Goal: Check status: Check status

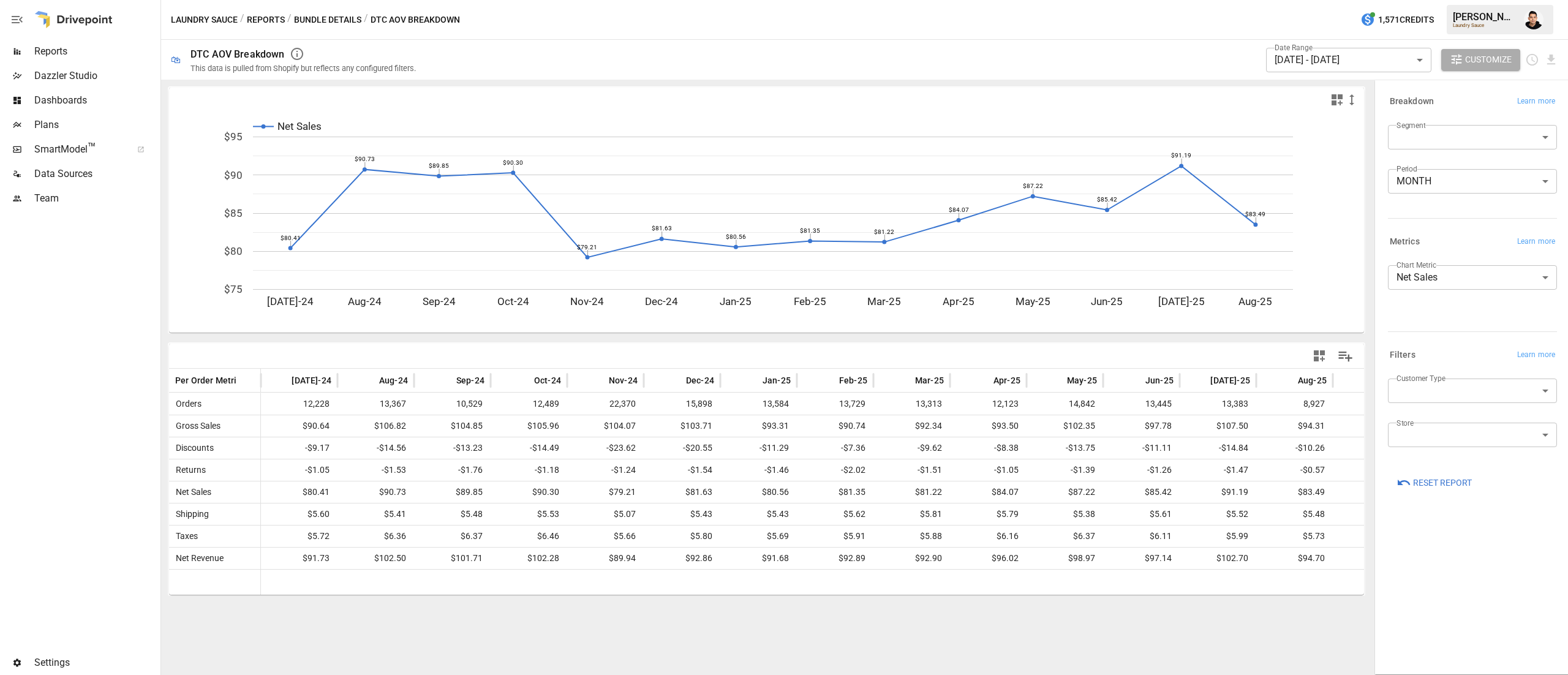
click at [329, 21] on button "Bundle Details" at bounding box center [327, 20] width 67 height 15
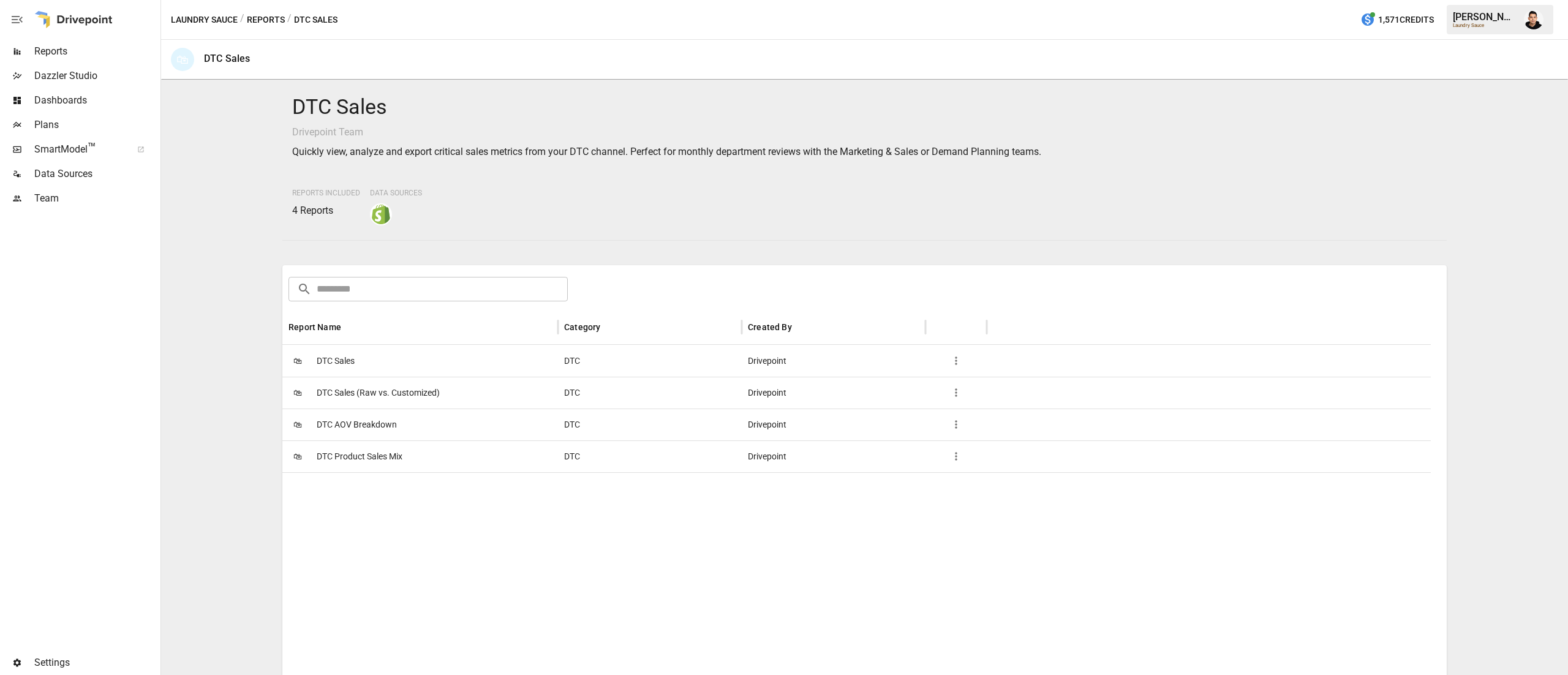
click at [255, 12] on button "Reports" at bounding box center [265, 20] width 38 height 15
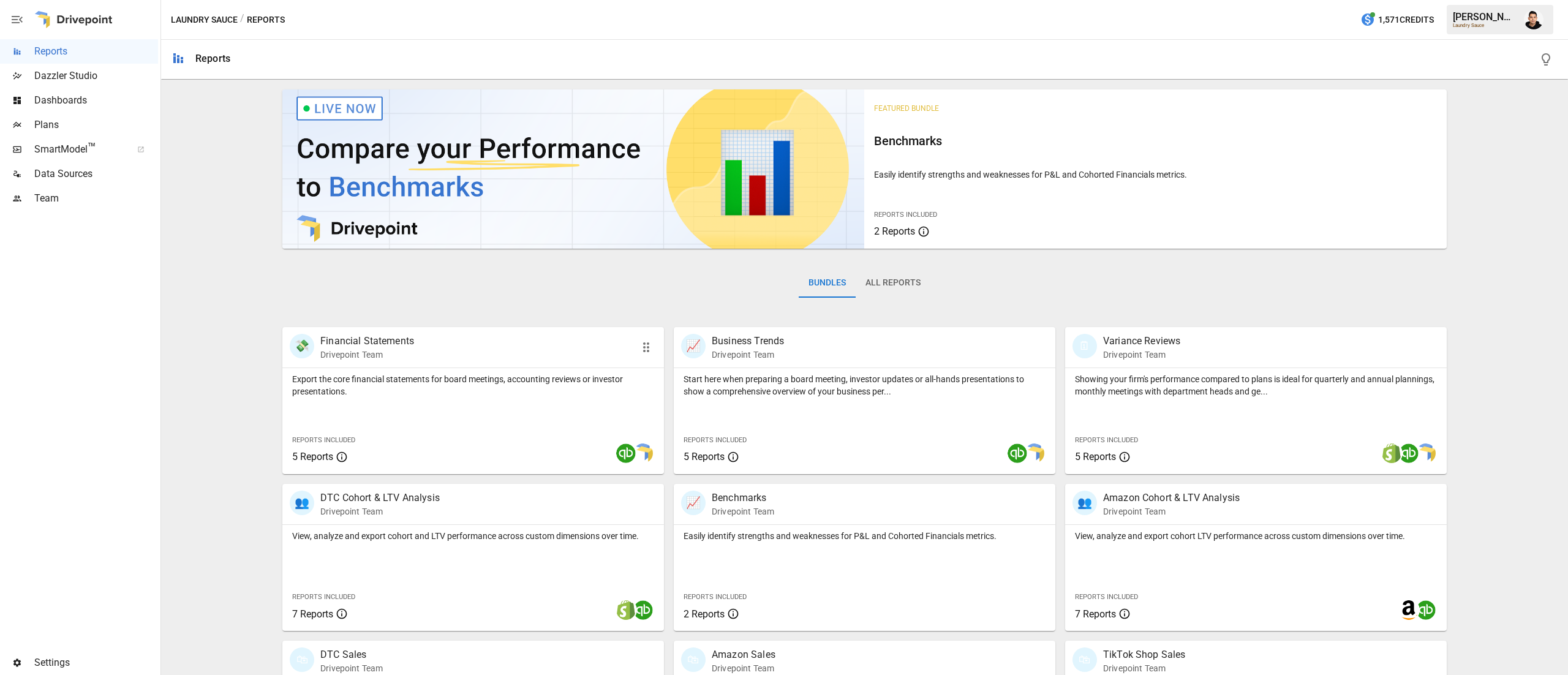
scroll to position [275, 0]
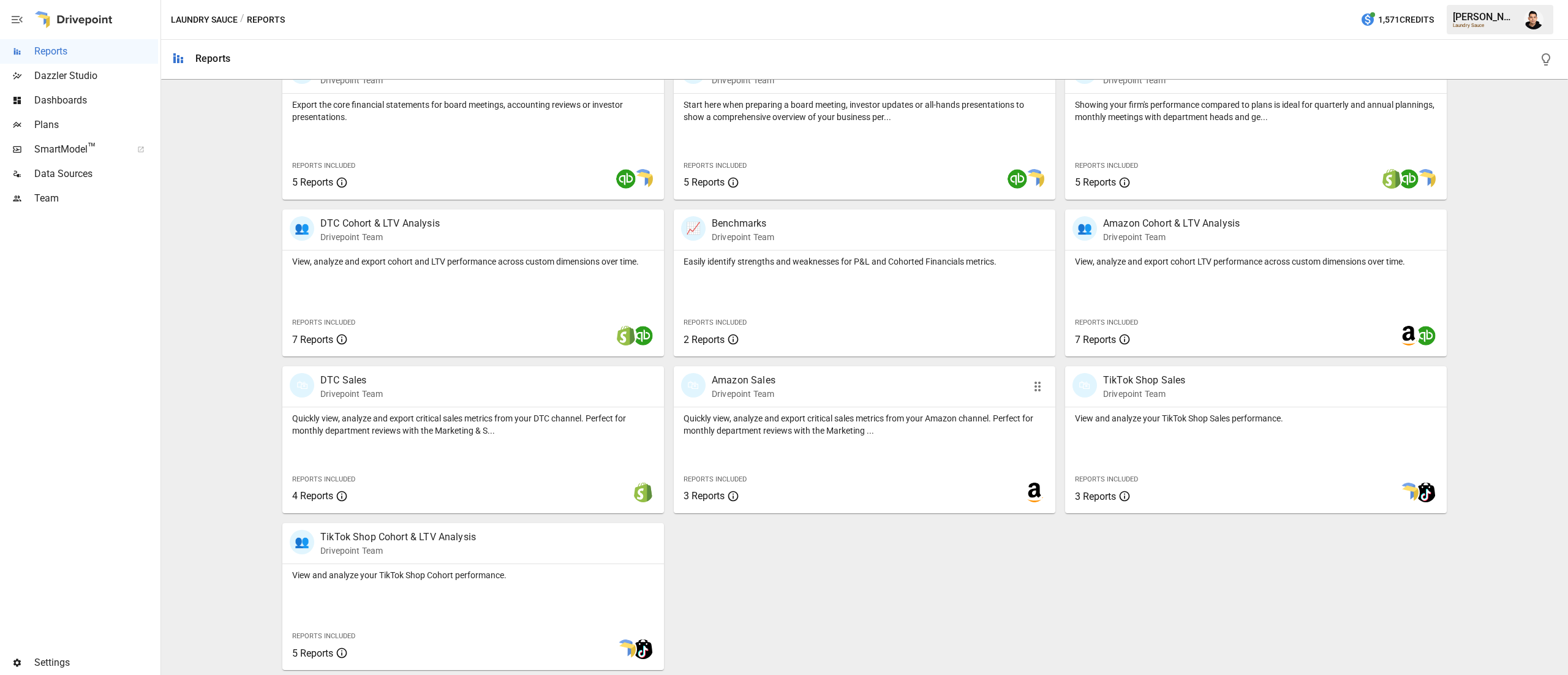
click at [817, 404] on div "🛍 Amazon Sales Drivepoint Team" at bounding box center [864, 386] width 382 height 41
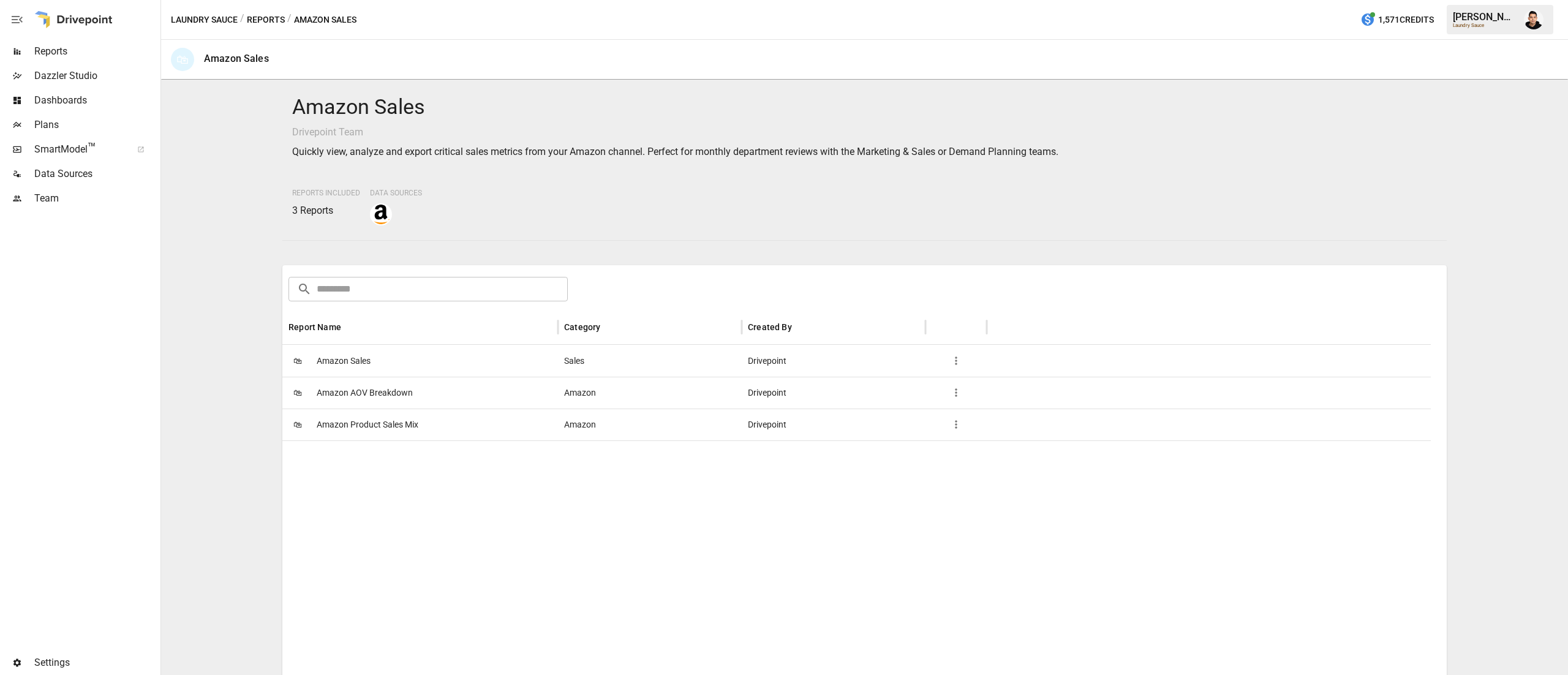
click at [383, 394] on span "Amazon AOV Breakdown" at bounding box center [365, 393] width 96 height 31
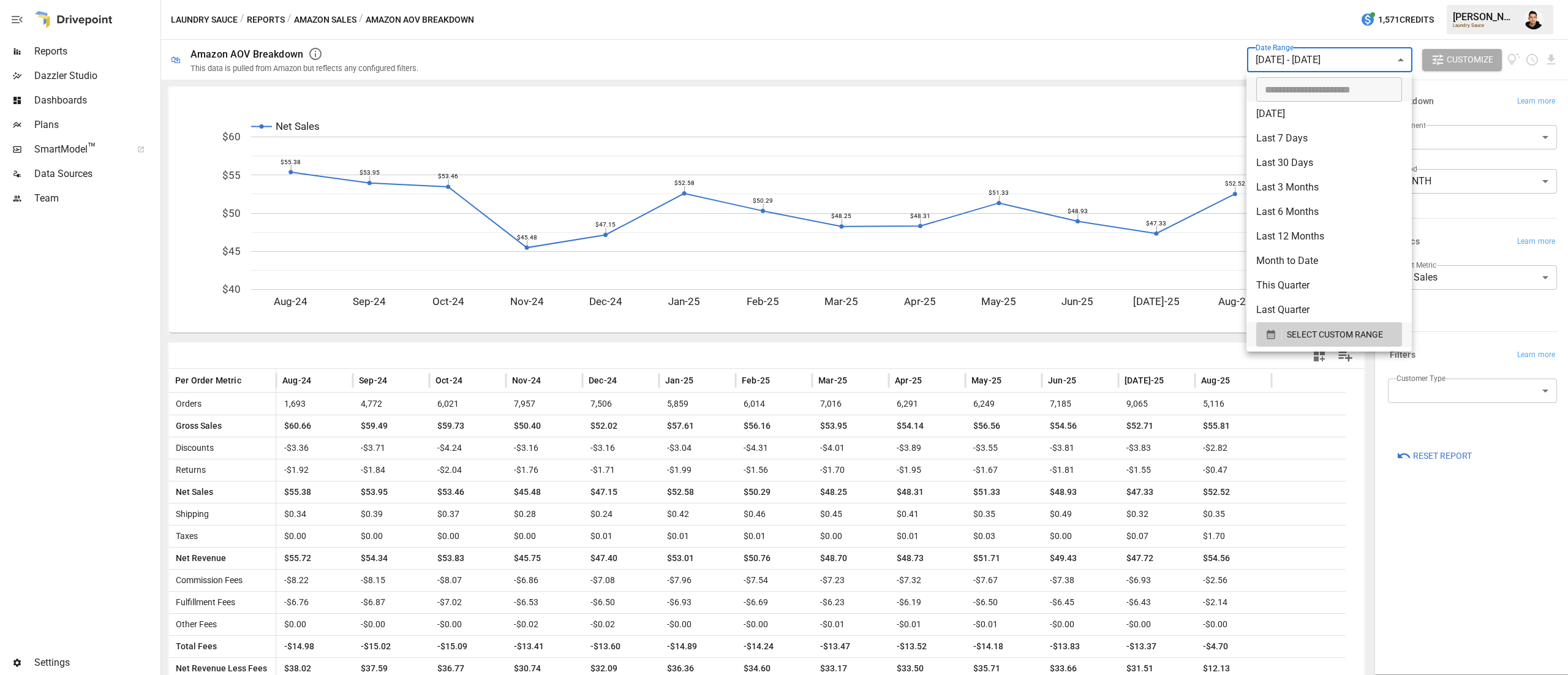
click at [1381, 0] on body "Reports Dazzler Studio Dashboards Plans SmartModel ™ Data Sources Team Settings…" at bounding box center [784, 0] width 1568 height 0
click at [1300, 332] on span "SELECT CUSTOM RANGE" at bounding box center [1336, 334] width 96 height 15
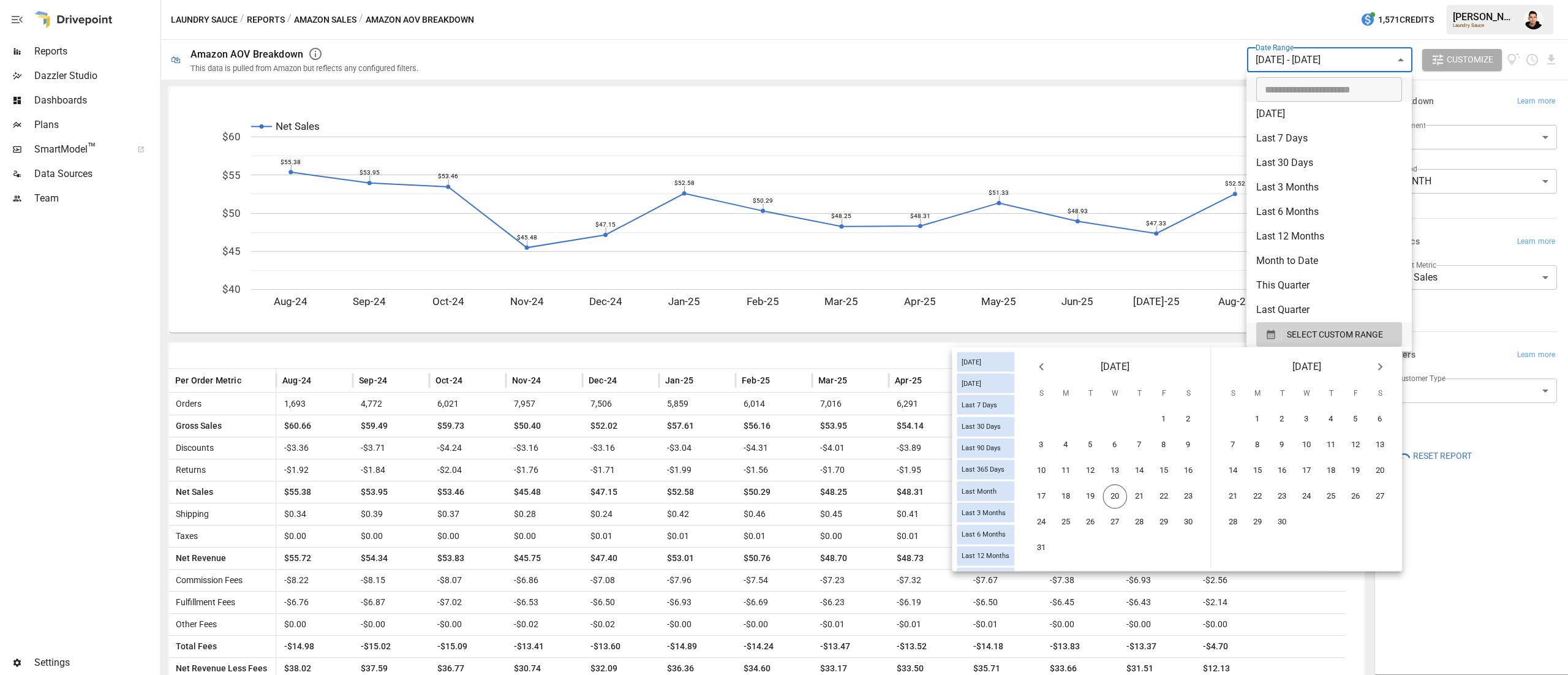
click at [1052, 365] on button "Previous month" at bounding box center [1042, 367] width 25 height 25
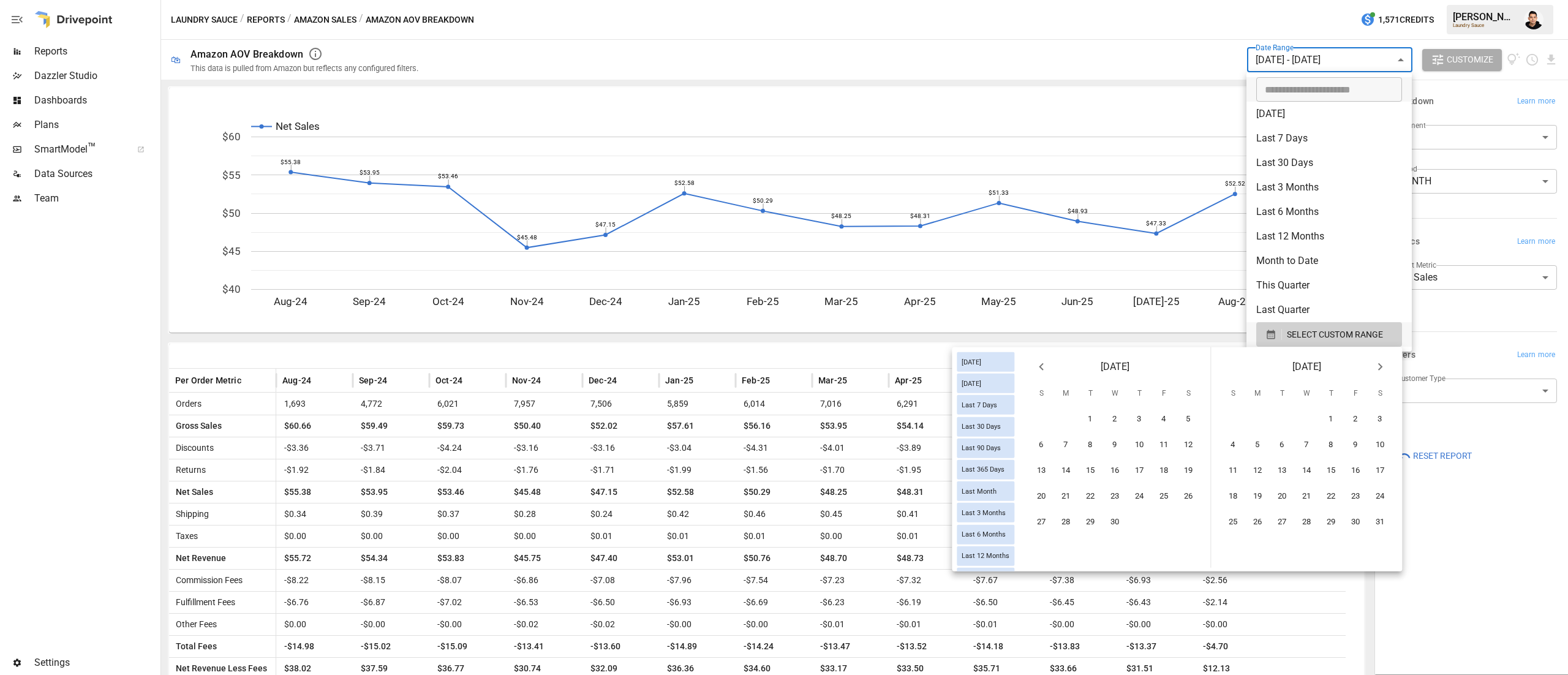
click at [1052, 365] on button "Previous month" at bounding box center [1042, 367] width 25 height 25
click at [1038, 363] on icon "Previous month" at bounding box center [1042, 367] width 15 height 15
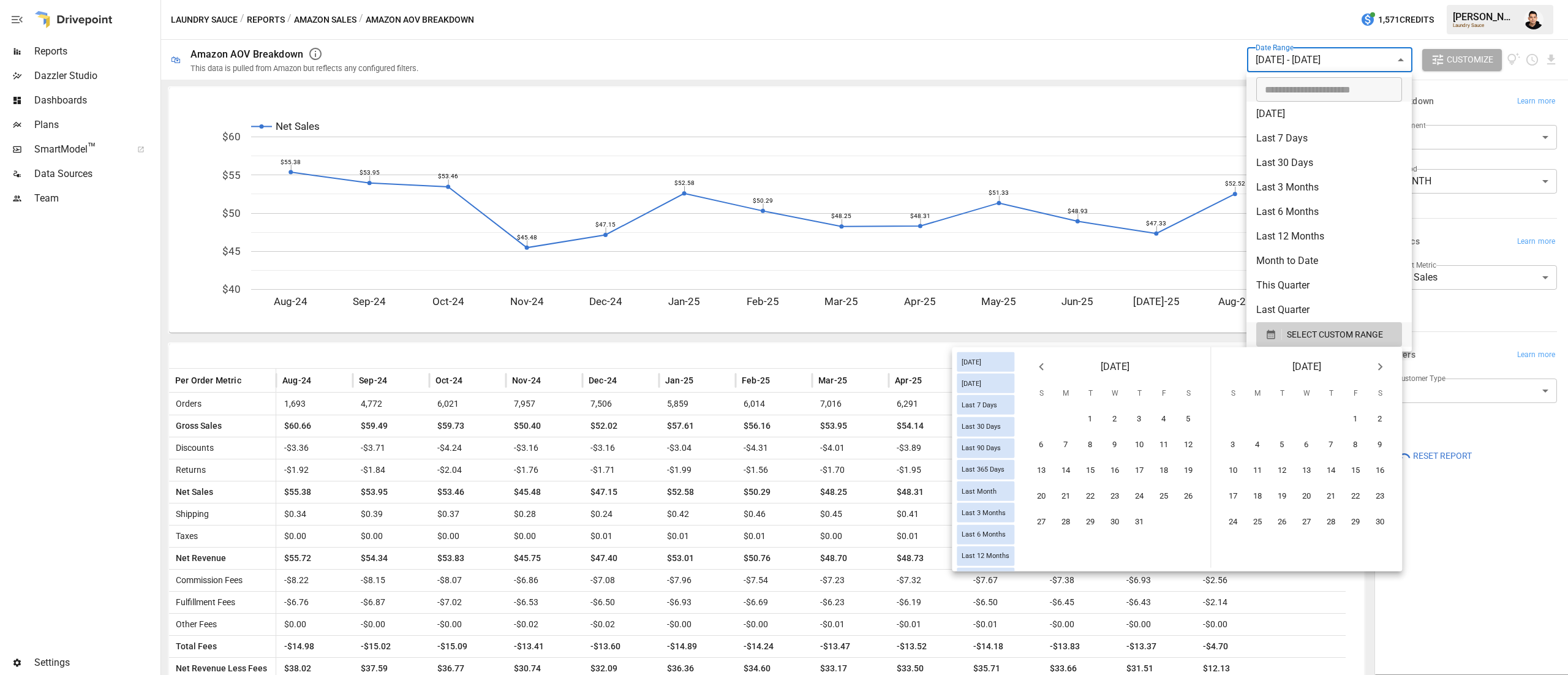
click at [1038, 363] on icon "Previous month" at bounding box center [1042, 367] width 15 height 15
click at [1072, 417] on button "1" at bounding box center [1066, 419] width 25 height 25
click at [1388, 366] on button "Next month" at bounding box center [1380, 367] width 25 height 25
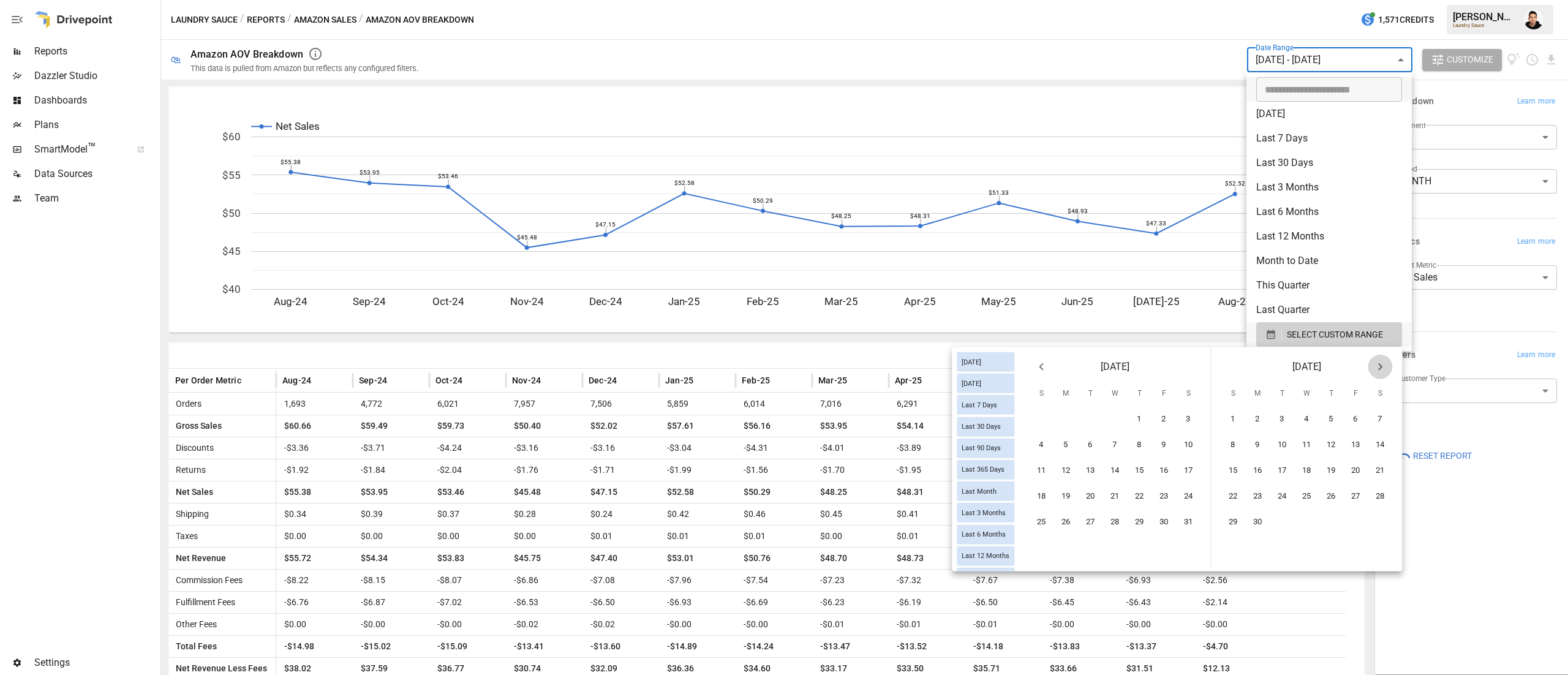
click at [1388, 366] on button "Next month" at bounding box center [1380, 367] width 25 height 25
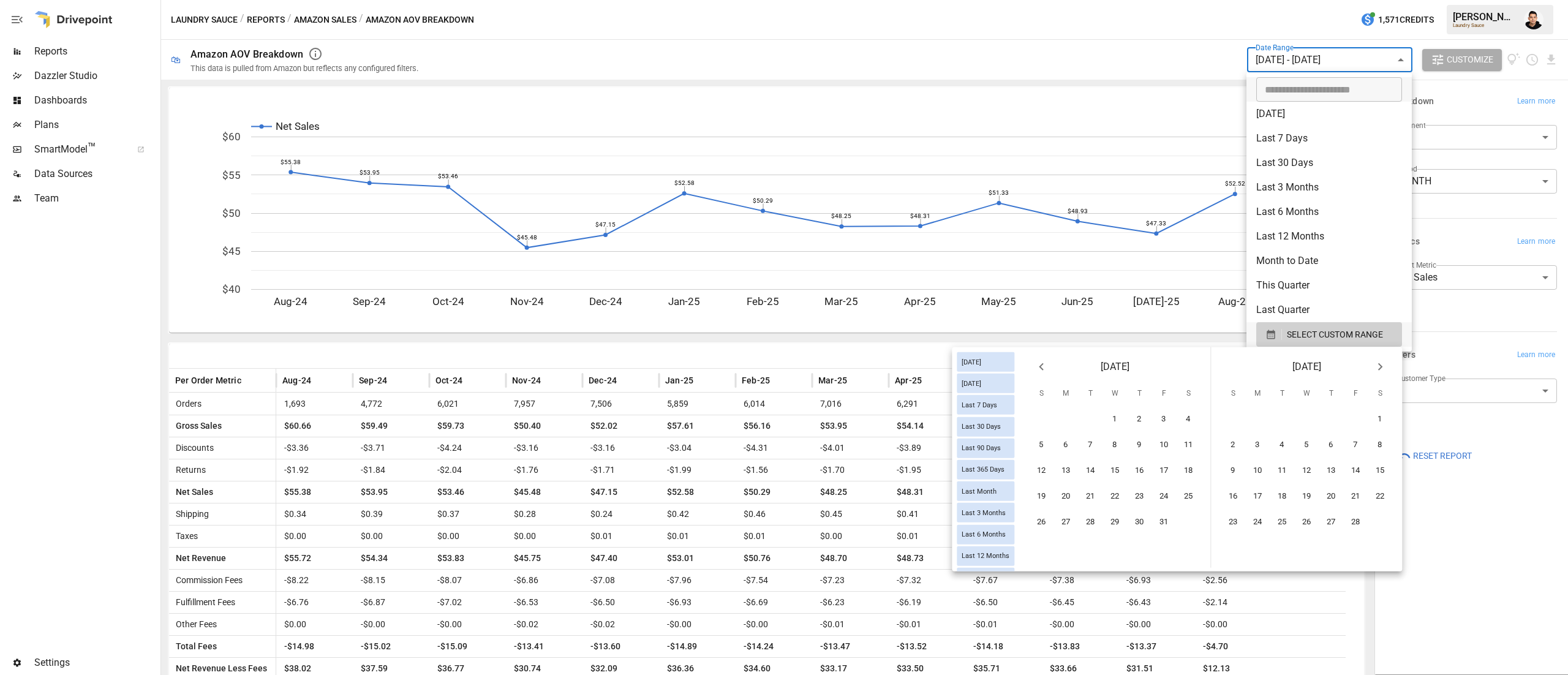
click at [1388, 366] on button "Next month" at bounding box center [1380, 367] width 25 height 25
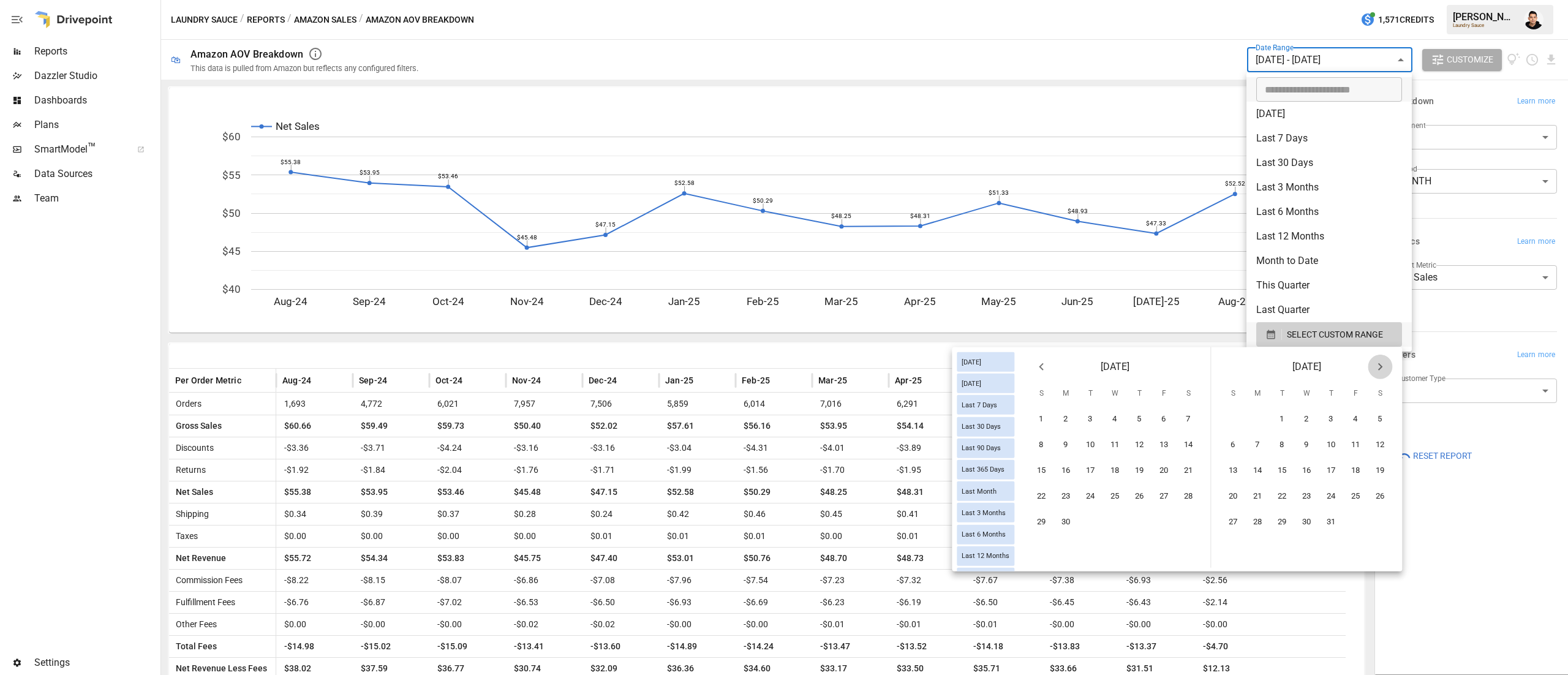
click at [1388, 366] on button "Next month" at bounding box center [1380, 367] width 25 height 25
click at [1314, 492] on button "20" at bounding box center [1307, 497] width 25 height 25
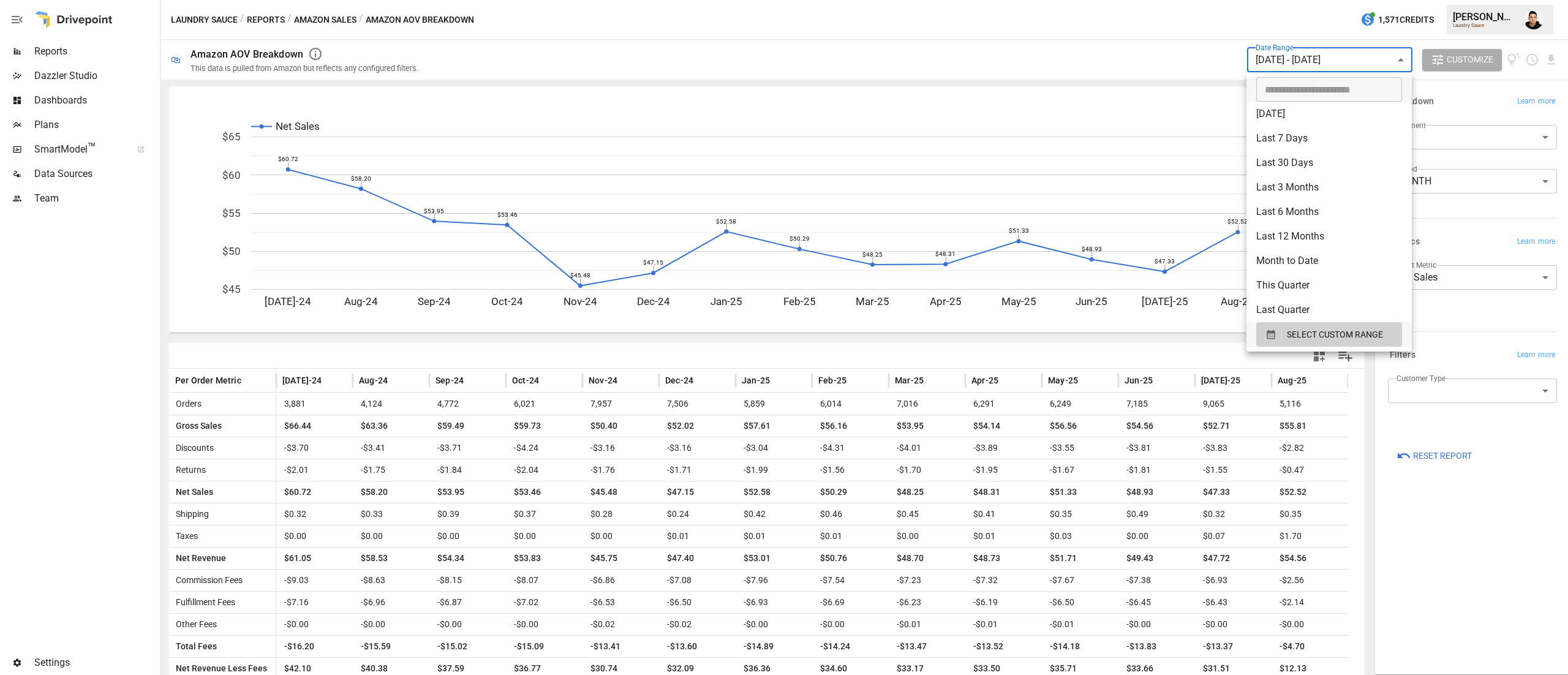
click at [1005, 60] on div at bounding box center [784, 337] width 1568 height 675
